Goal: Task Accomplishment & Management: Complete application form

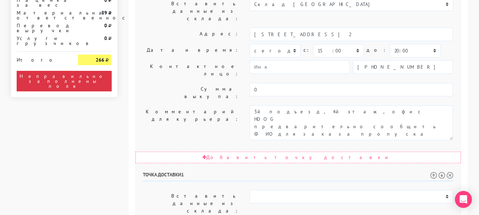
scroll to position [354, 0]
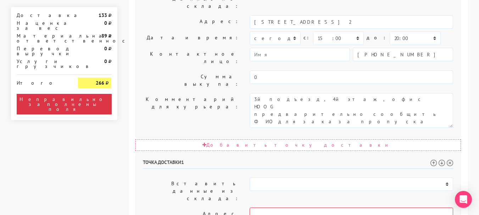
select select "14:30"
click at [213, 44] on div "Общие параметры заказа Тип транспортного средства: Пеший курьер Легковой автомо…" at bounding box center [297, 102] width 339 height 838
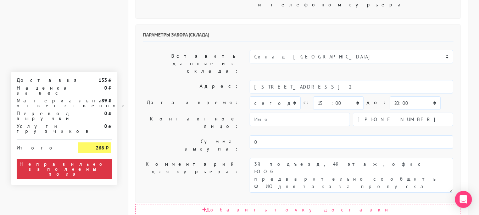
scroll to position [213, 0]
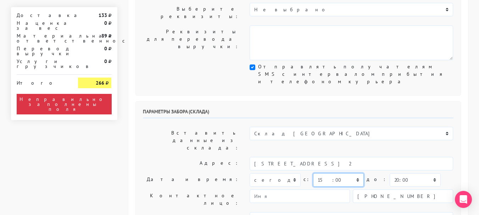
click at [335, 173] on select "00:00 00:30 01:00 01:30 02:00 02:30 03:00 03:30 04:00 04:30 05:00 05:30 06:00 0…" at bounding box center [338, 179] width 51 height 13
click at [313, 173] on select "00:00 00:30 01:00 01:30 02:00 02:30 03:00 03:30 04:00 04:30 05:00 05:30 06:00 0…" at bounding box center [338, 179] width 51 height 13
click at [395, 173] on select "00:00 00:30 01:00 01:30 02:00 02:30 03:00 03:30 04:00 04:30 05:00 05:30 06:00 0…" at bounding box center [414, 179] width 51 height 13
select select "15:30"
click at [389, 173] on select "00:00 00:30 01:00 01:30 02:00 02:30 03:00 03:30 04:00 04:30 05:00 05:30 06:00 0…" at bounding box center [414, 179] width 51 height 13
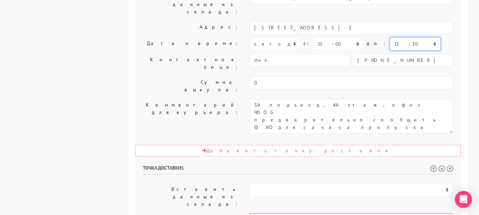
scroll to position [354, 0]
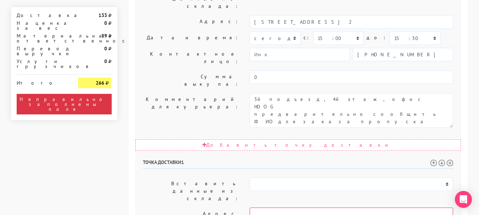
select select "15:00"
select select "16:30"
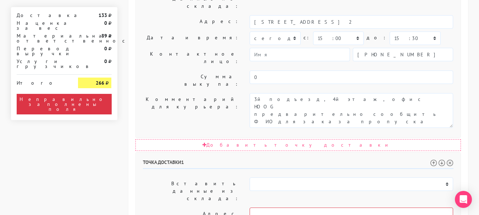
type textarea "Доставить заказ строго до 16.30, так как после этого времени человека не будет …"
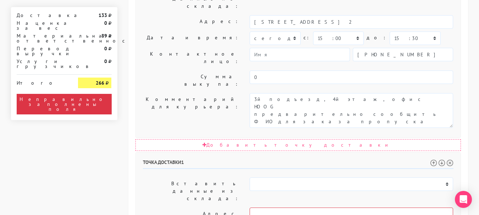
select select "16:00"
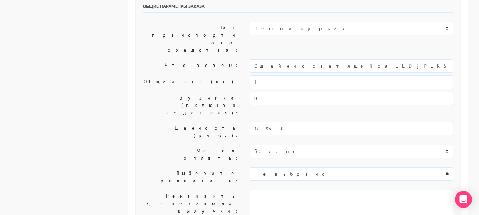
scroll to position [0, 0]
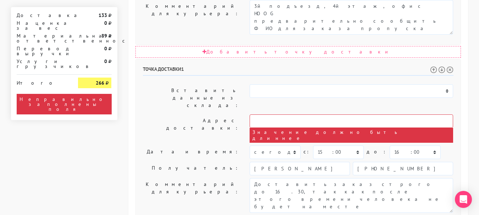
click at [197, 148] on div "Точка доставки 1 Вставить данные из склада: Склад [GEOGRAPHIC_DATA] [DATE] c: 0…" at bounding box center [298, 186] width 324 height 254
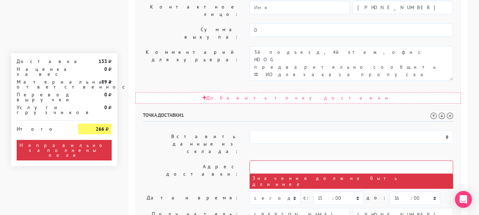
scroll to position [341, 0]
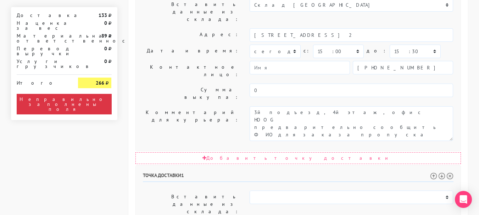
paste input "[STREET_ADDRESS]"
type input "[STREET_ADDRESS]"
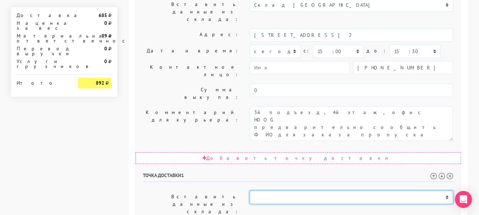
click at [291, 191] on select "Склад [GEOGRAPHIC_DATA]" at bounding box center [350, 197] width 203 height 13
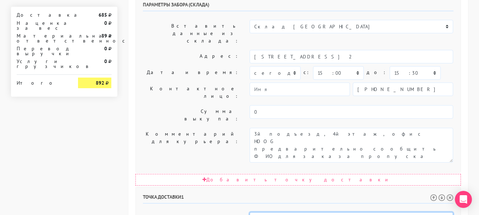
scroll to position [332, 0]
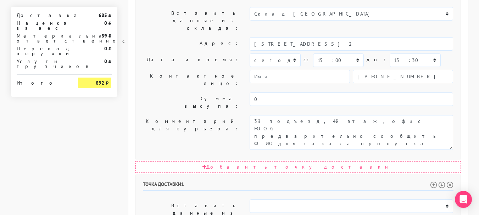
click at [160, 199] on label "Вставить данные из склада:" at bounding box center [190, 212] width 107 height 27
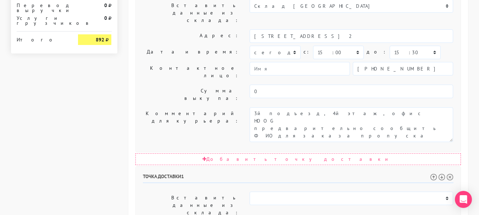
scroll to position [438, 0]
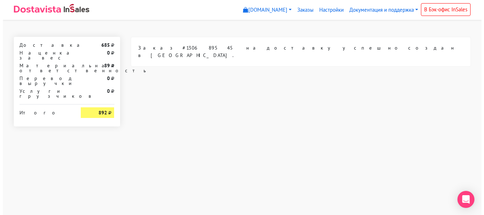
scroll to position [0, 0]
